Goal: Check status: Check status

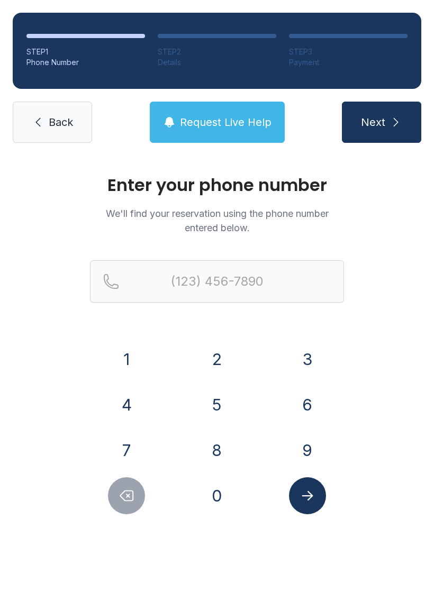
click at [217, 356] on button "2" at bounding box center [216, 359] width 37 height 37
click at [321, 350] on button "3" at bounding box center [307, 359] width 37 height 37
click at [309, 451] on button "9" at bounding box center [307, 450] width 37 height 37
click at [219, 356] on button "2" at bounding box center [216, 359] width 37 height 37
click at [219, 442] on button "8" at bounding box center [216, 450] width 37 height 37
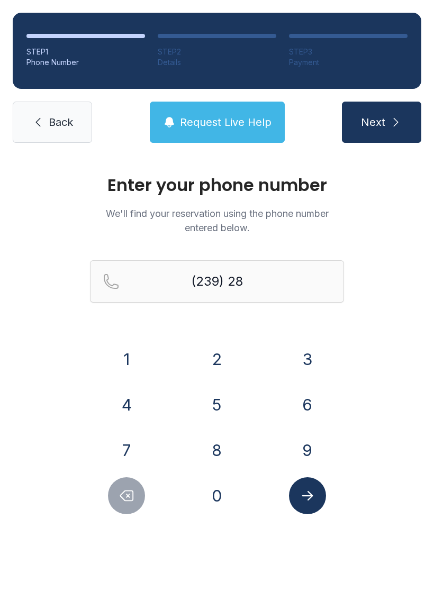
click at [231, 395] on button "5" at bounding box center [216, 404] width 37 height 37
click at [218, 438] on button "8" at bounding box center [216, 450] width 37 height 37
click at [131, 448] on button "7" at bounding box center [126, 450] width 37 height 37
click at [214, 498] on button "0" at bounding box center [216, 495] width 37 height 37
click at [125, 365] on button "1" at bounding box center [126, 359] width 37 height 37
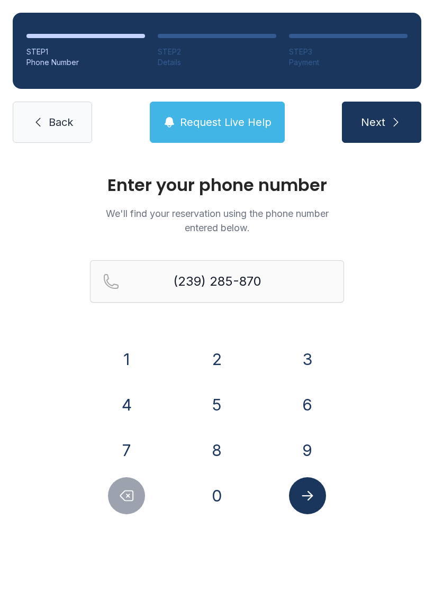
type input "[PHONE_NUMBER]"
click at [316, 493] on button "Submit lookup form" at bounding box center [307, 495] width 37 height 37
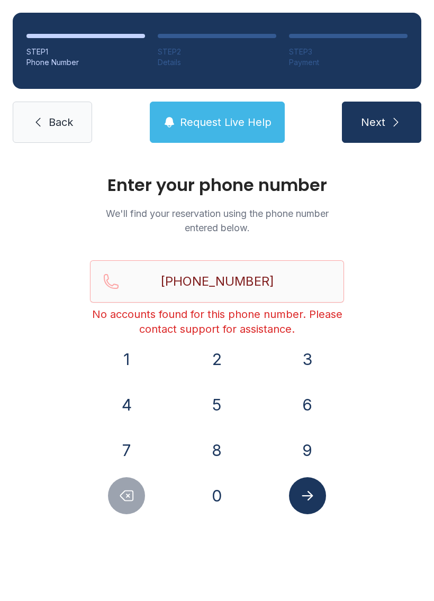
click at [301, 506] on button "Submit lookup form" at bounding box center [307, 495] width 37 height 37
click at [397, 120] on icon "submit" at bounding box center [395, 122] width 13 height 13
click at [64, 121] on span "Back" at bounding box center [61, 122] width 24 height 15
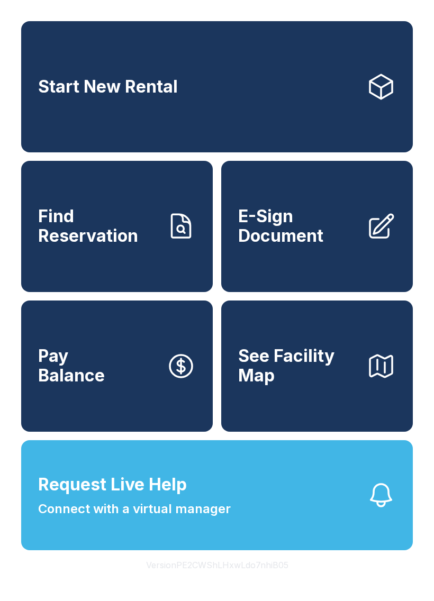
click at [141, 230] on span "Find Reservation" at bounding box center [98, 226] width 120 height 39
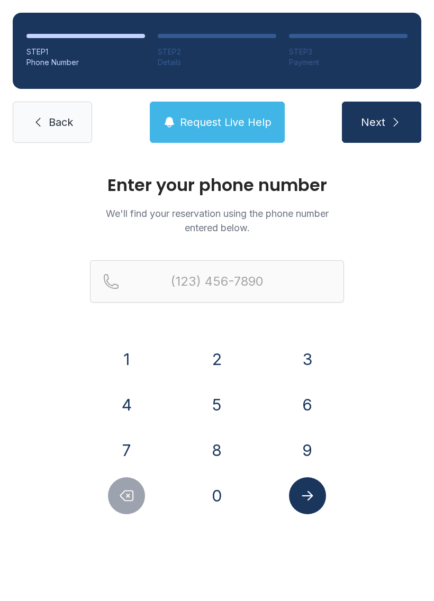
click at [219, 353] on button "2" at bounding box center [216, 359] width 37 height 37
click at [309, 359] on button "3" at bounding box center [307, 359] width 37 height 37
click at [304, 443] on button "9" at bounding box center [307, 450] width 37 height 37
click at [222, 354] on button "2" at bounding box center [216, 359] width 37 height 37
click at [222, 448] on button "8" at bounding box center [216, 450] width 37 height 37
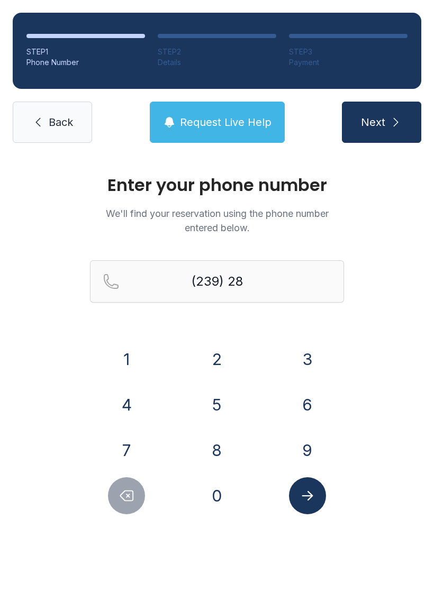
click at [222, 397] on button "5" at bounding box center [216, 404] width 37 height 37
click at [217, 450] on button "8" at bounding box center [216, 450] width 37 height 37
click at [123, 438] on button "7" at bounding box center [126, 450] width 37 height 37
click at [231, 495] on button "0" at bounding box center [216, 495] width 37 height 37
click at [133, 342] on button "1" at bounding box center [126, 359] width 37 height 37
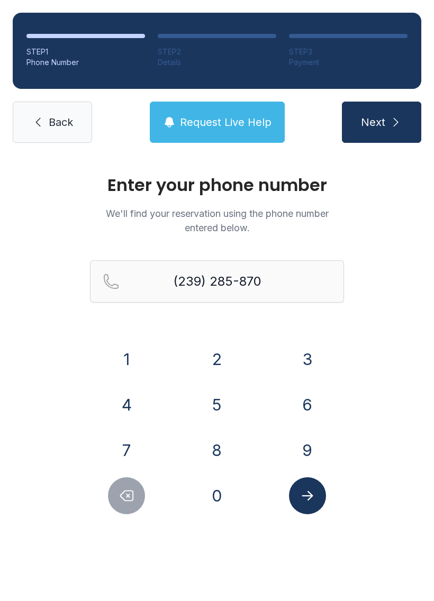
type input "[PHONE_NUMBER]"
click at [301, 509] on button "Submit lookup form" at bounding box center [307, 495] width 37 height 37
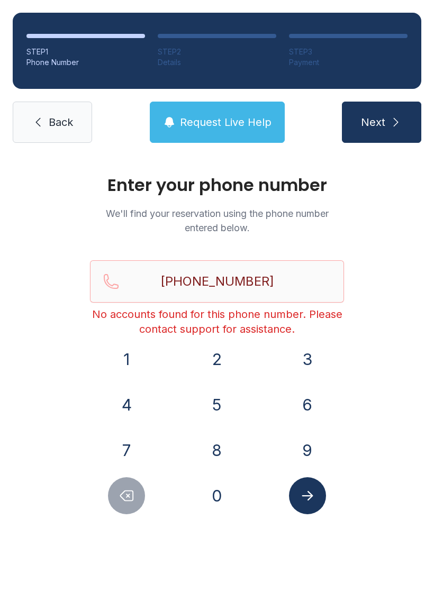
click at [55, 123] on span "Back" at bounding box center [61, 122] width 24 height 15
